Goal: Transaction & Acquisition: Book appointment/travel/reservation

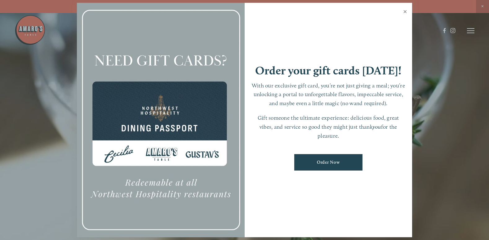
click at [406, 9] on link "Close" at bounding box center [405, 12] width 12 height 17
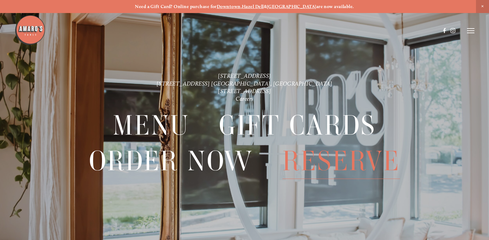
click at [328, 154] on span "Reserve" at bounding box center [342, 161] width 118 height 36
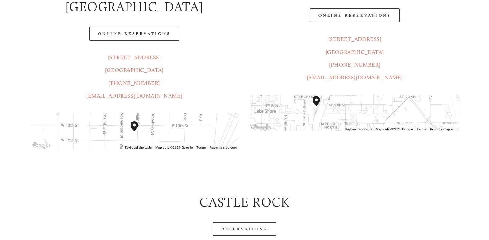
scroll to position [248, 0]
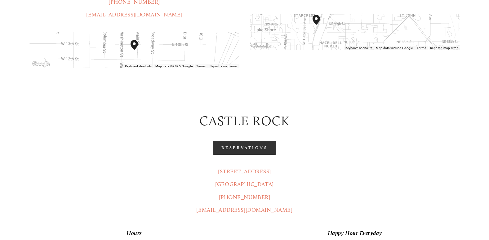
click at [244, 141] on link "Reservations" at bounding box center [245, 148] width 64 height 14
